Goal: Find specific page/section: Find specific page/section

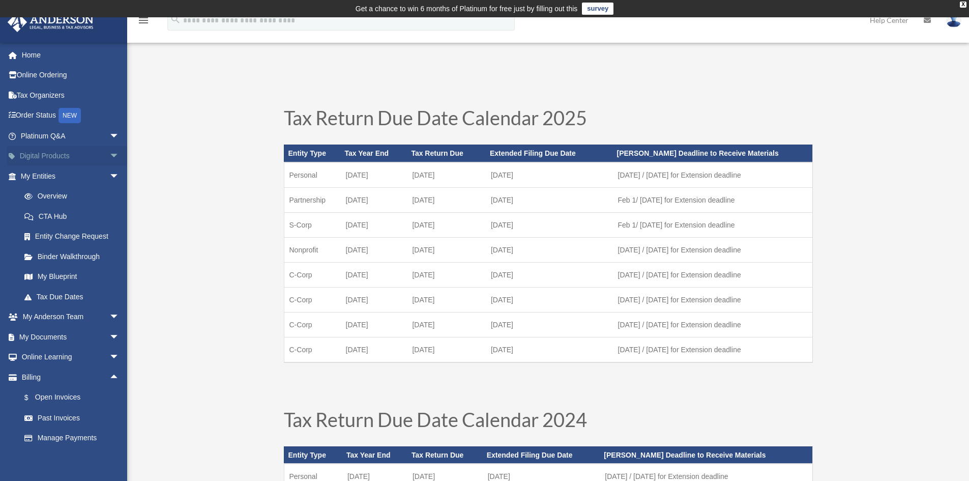
click at [57, 156] on link "Digital Products arrow_drop_down" at bounding box center [71, 156] width 128 height 20
click at [109, 156] on span "arrow_drop_down" at bounding box center [119, 156] width 20 height 21
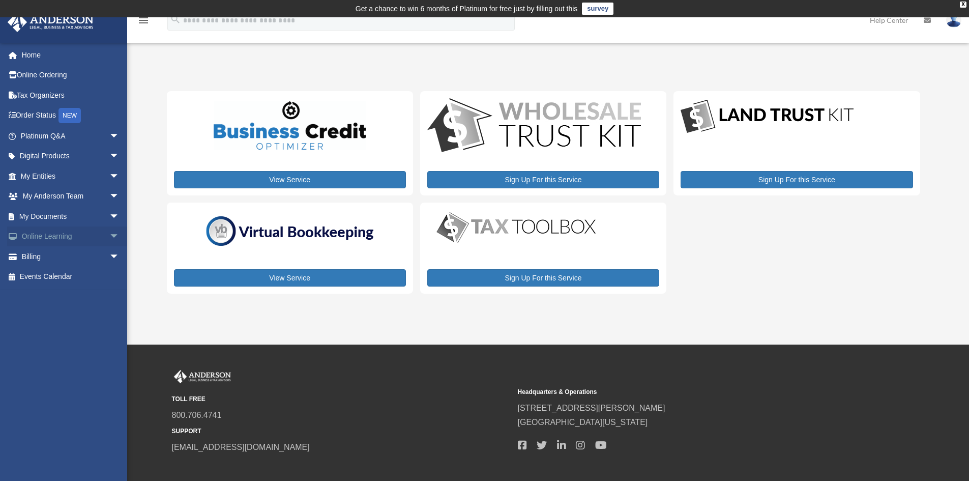
click at [109, 233] on span "arrow_drop_down" at bounding box center [119, 236] width 20 height 21
click at [109, 135] on span "arrow_drop_down" at bounding box center [119, 136] width 20 height 21
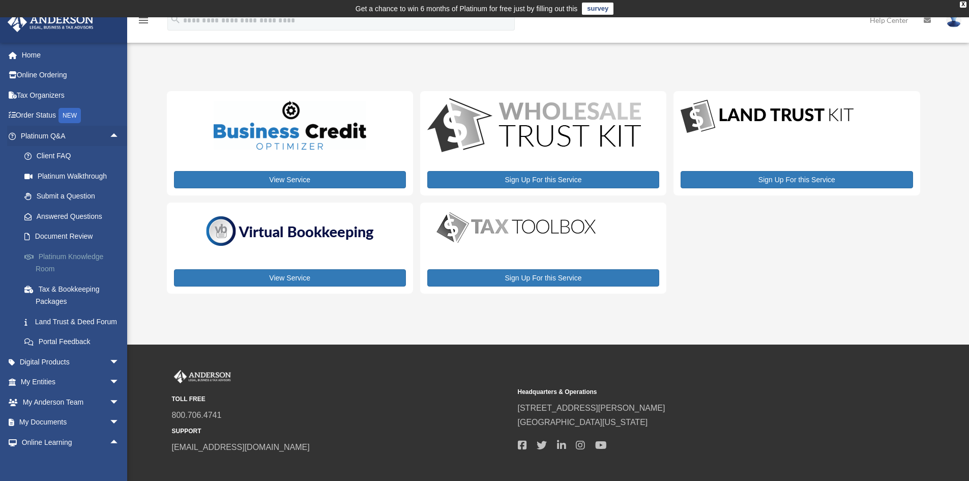
click at [81, 255] on link "Platinum Knowledge Room" at bounding box center [74, 262] width 121 height 33
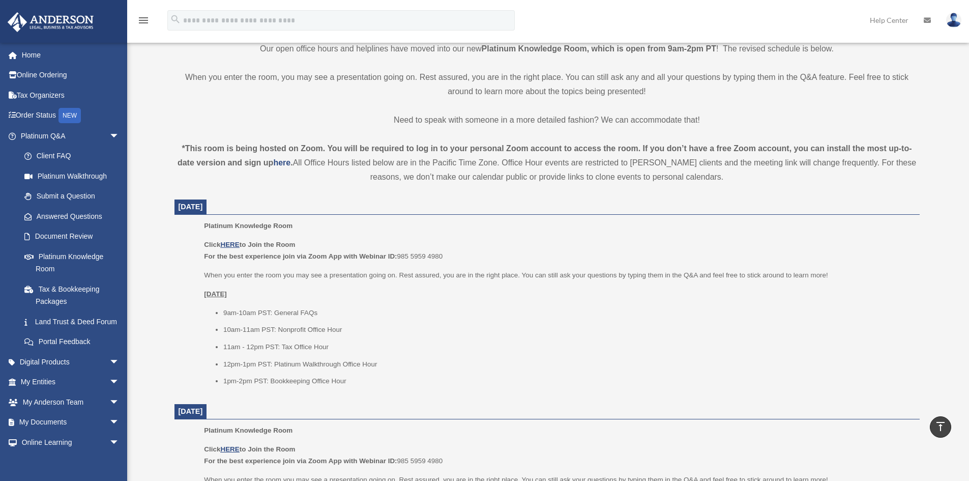
scroll to position [339, 0]
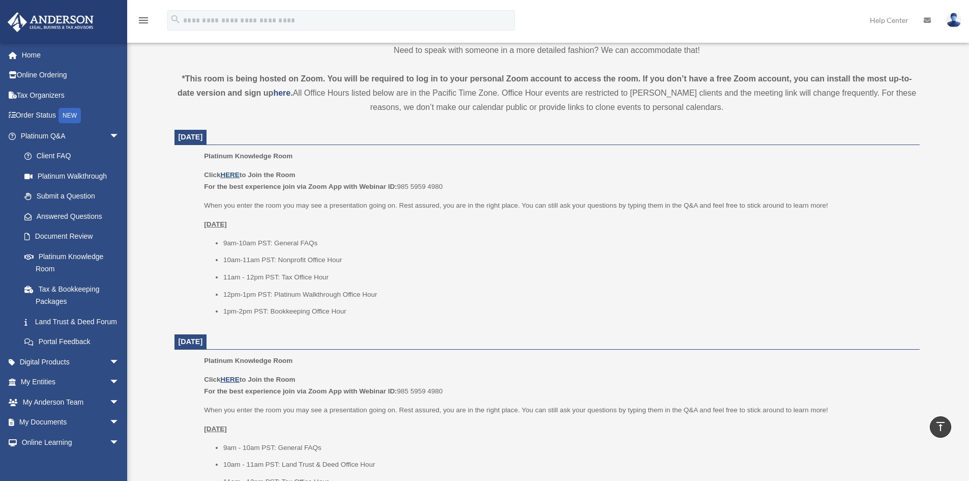
click at [233, 171] on u "HERE" at bounding box center [229, 175] width 19 height 8
